Goal: Task Accomplishment & Management: Complete application form

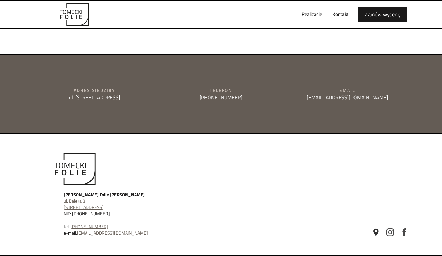
type input "e"
type textarea "e"
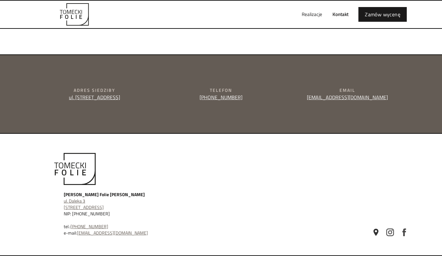
type input "[PERSON_NAME]"
type input "[PERSON_NAME][EMAIL_ADDRESS][DOMAIN_NAME]"
type input "504829130"
type textarea "Dzien dobry, pisze ponownie, aby zapytac, czy moge pomóc Panstwa firmie w prowa…"
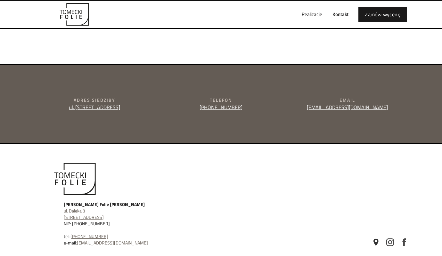
click at [277, 7] on div "Realizacje Kontakt Zamów wycenę" at bounding box center [221, 15] width 384 height 28
